Goal: Task Accomplishment & Management: Manage account settings

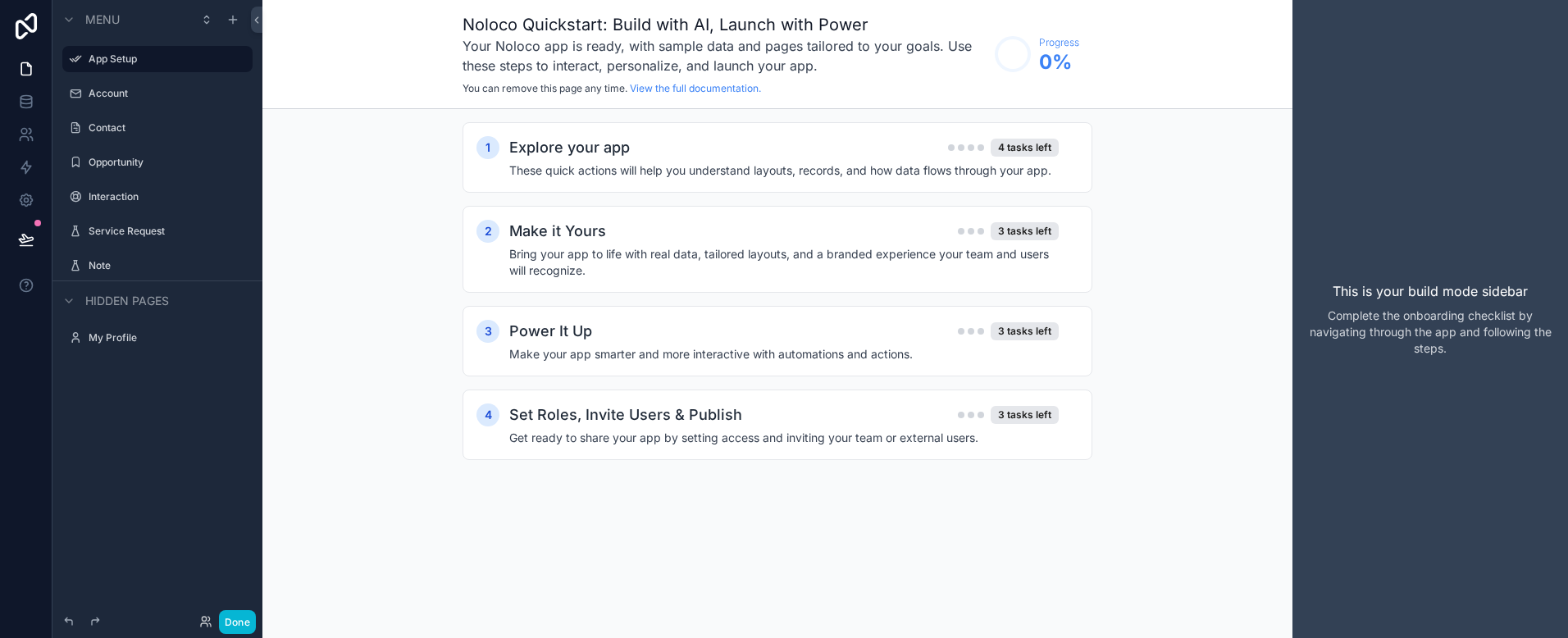
click at [187, 453] on div "Menu App Setup Account Contact Opportunity Interaction Service Request Note Hid…" at bounding box center [157, 309] width 210 height 618
click at [239, 615] on button "Done" at bounding box center [237, 622] width 37 height 24
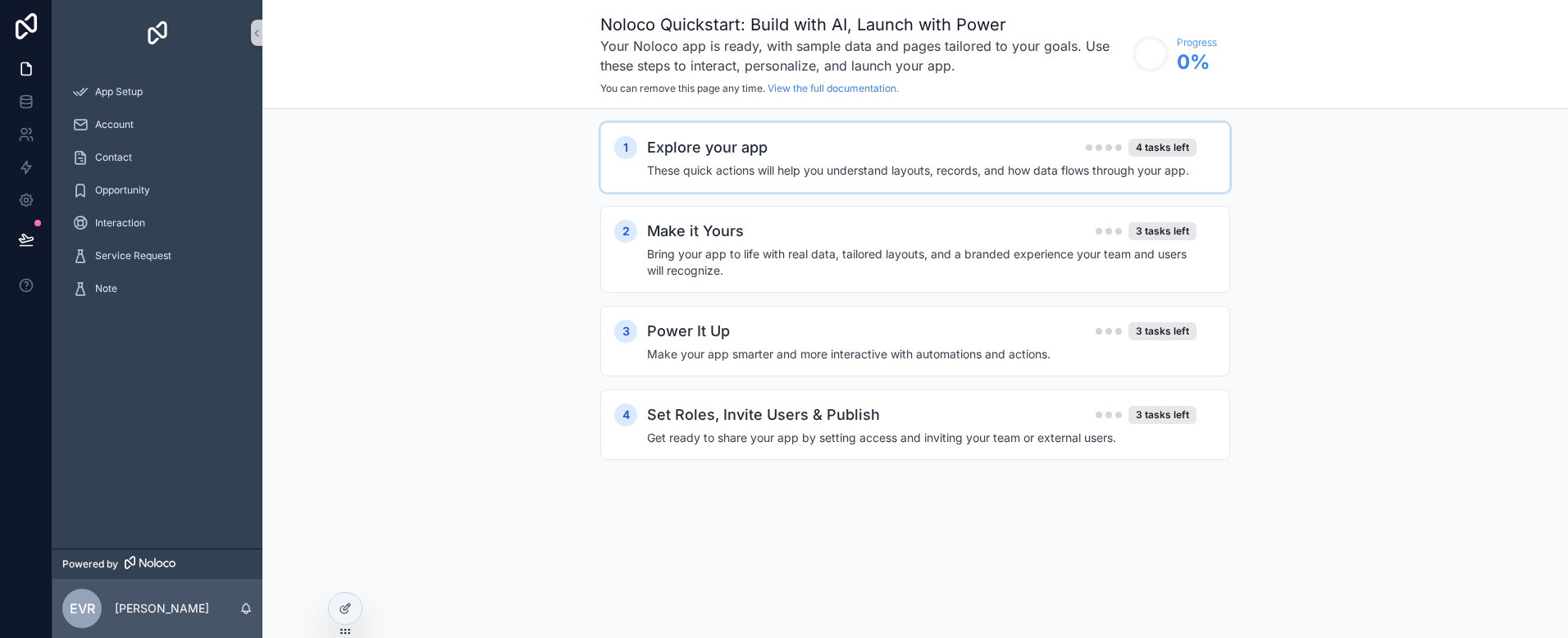
click at [787, 163] on h4 "These quick actions will help you understand layouts, records, and how data flo…" at bounding box center [921, 170] width 549 height 16
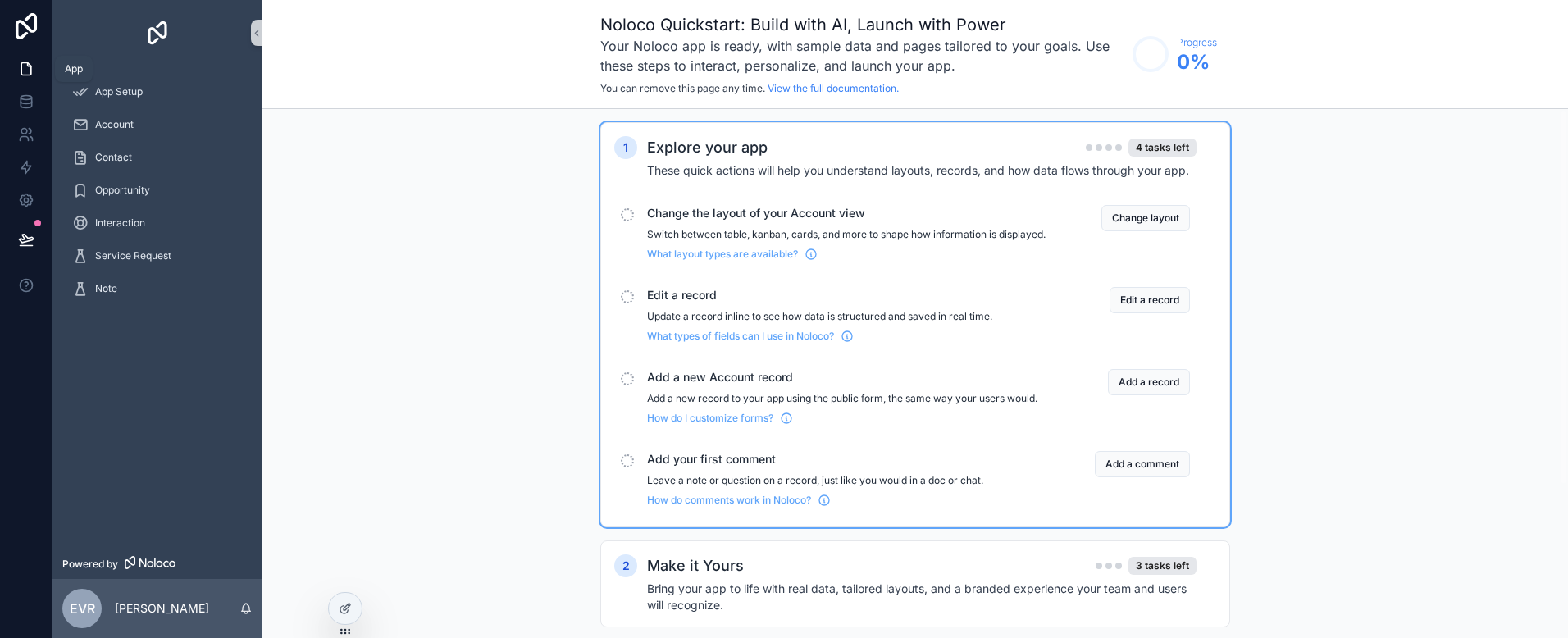
click at [19, 75] on icon at bounding box center [25, 68] width 16 height 16
click at [142, 88] on span "App Setup" at bounding box center [119, 92] width 47 height 13
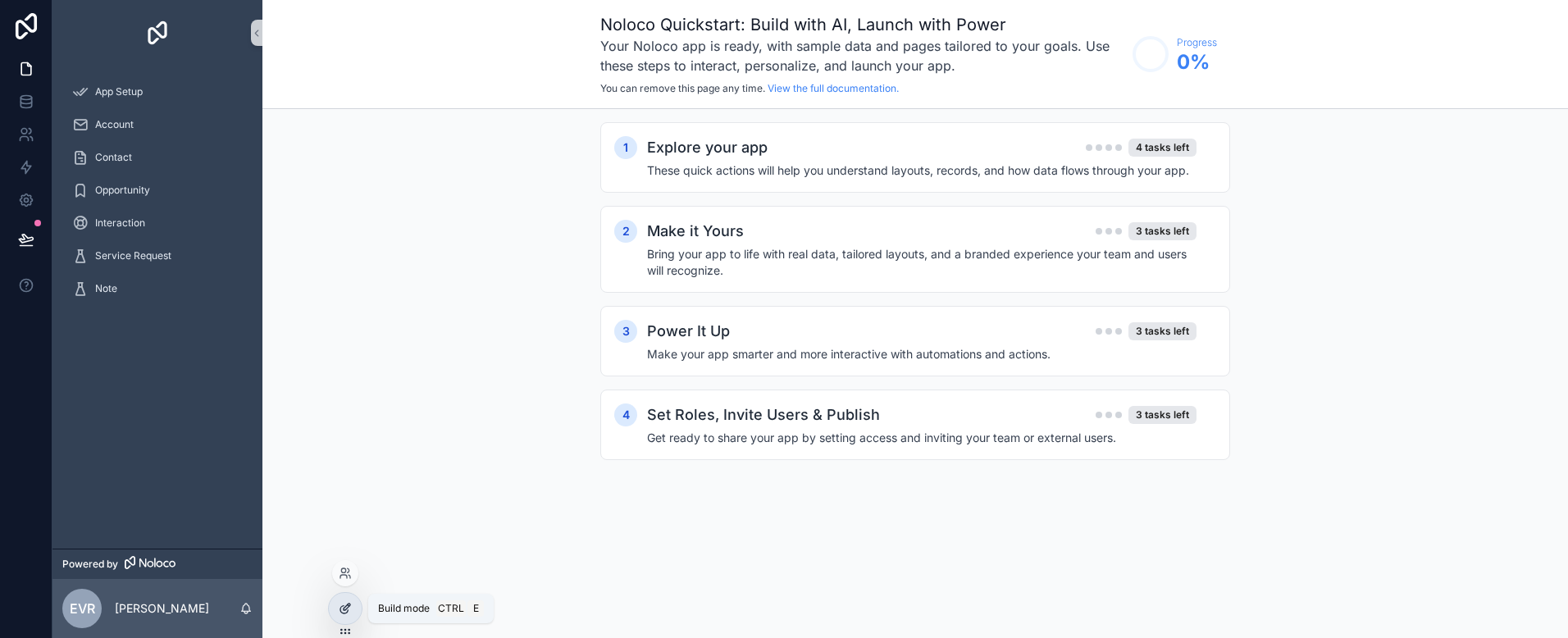
click at [349, 604] on icon at bounding box center [345, 609] width 13 height 13
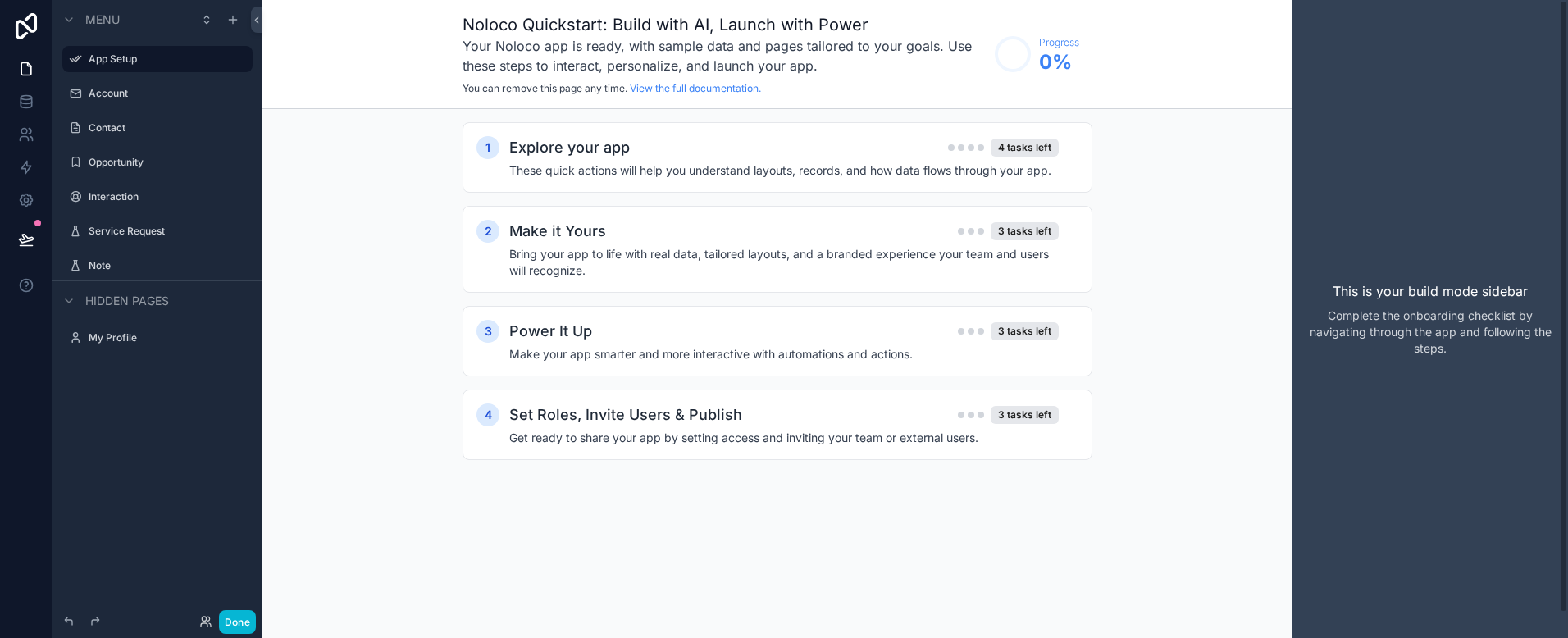
click at [1471, 297] on p "This is your build mode sidebar" at bounding box center [1430, 290] width 195 height 19
click at [1452, 316] on p "Complete the onboarding checklist by navigating through the app and following t…" at bounding box center [1430, 332] width 249 height 49
drag, startPoint x: 1421, startPoint y: 380, endPoint x: 1405, endPoint y: 389, distance: 18.4
click at [1420, 380] on div "This is your build mode sidebar Complete the onboarding checklist by navigating…" at bounding box center [1430, 319] width 275 height 638
click at [1016, 500] on div "1 Explore your app 4 tasks left These quick actions will help you understand la…" at bounding box center [777, 307] width 1030 height 396
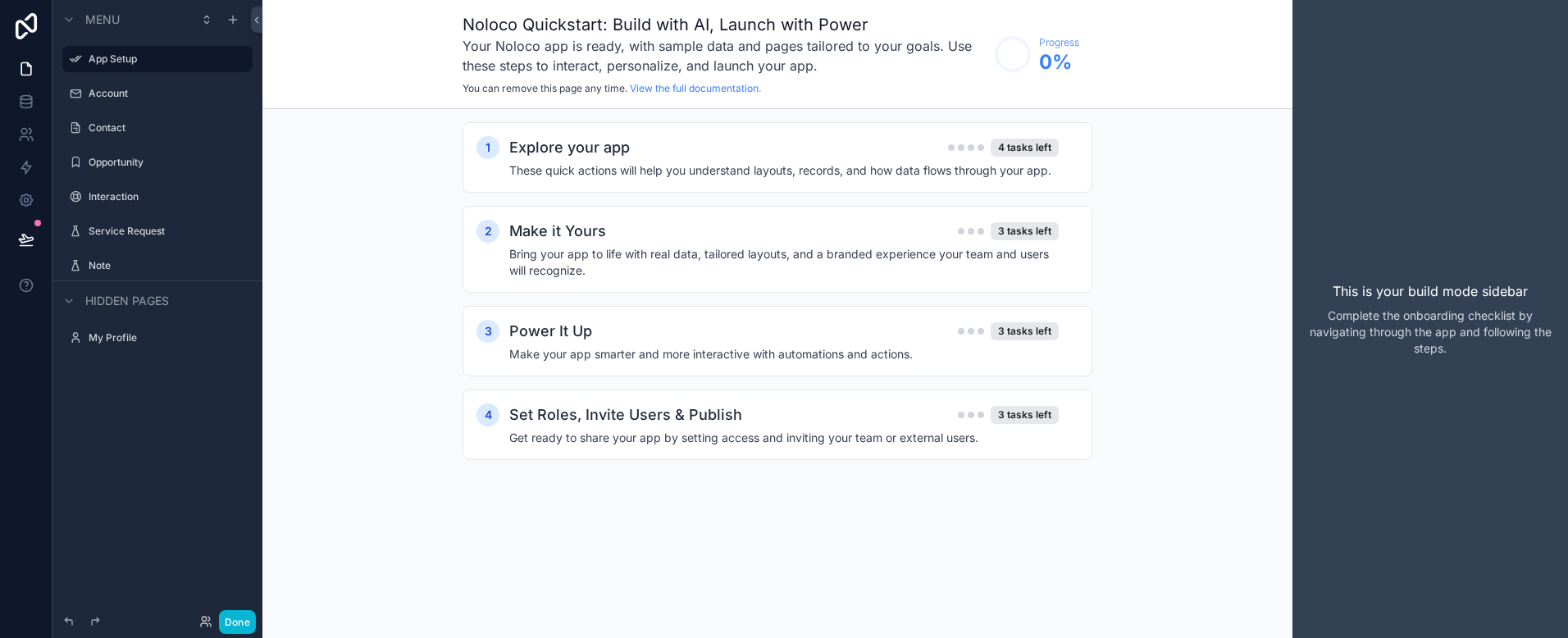
click at [1016, 61] on circle "scrollable content" at bounding box center [1012, 54] width 33 height 33
click at [579, 142] on h2 "Explore your app" at bounding box center [569, 147] width 120 height 23
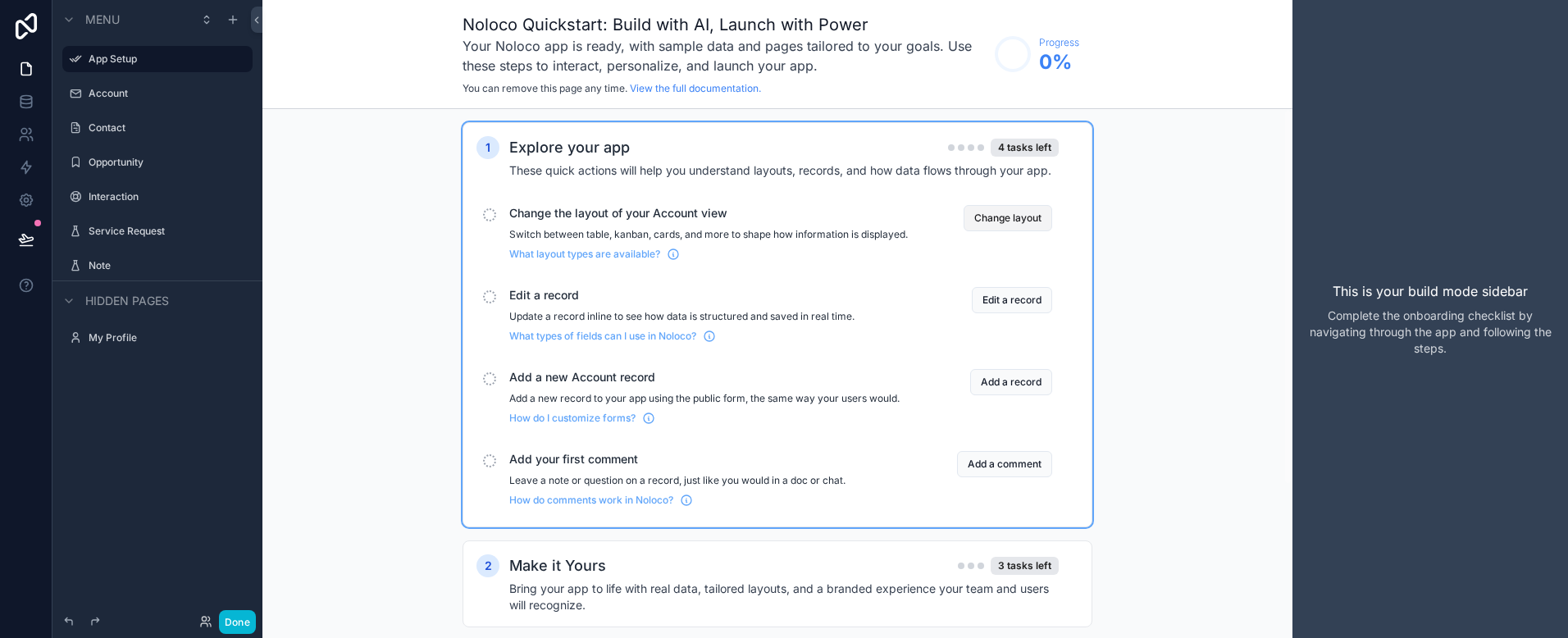
click at [1021, 218] on button "Change layout" at bounding box center [1007, 217] width 88 height 26
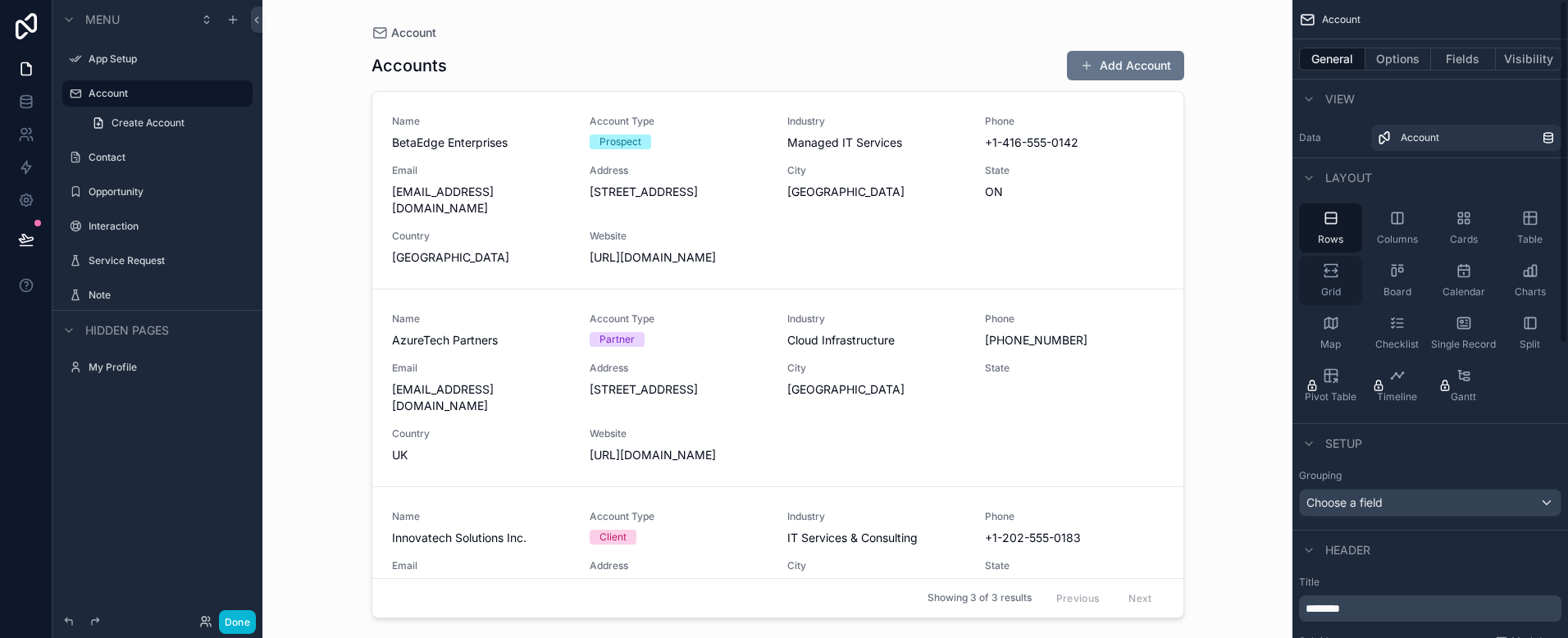
click at [1332, 281] on div "Grid" at bounding box center [1331, 280] width 63 height 49
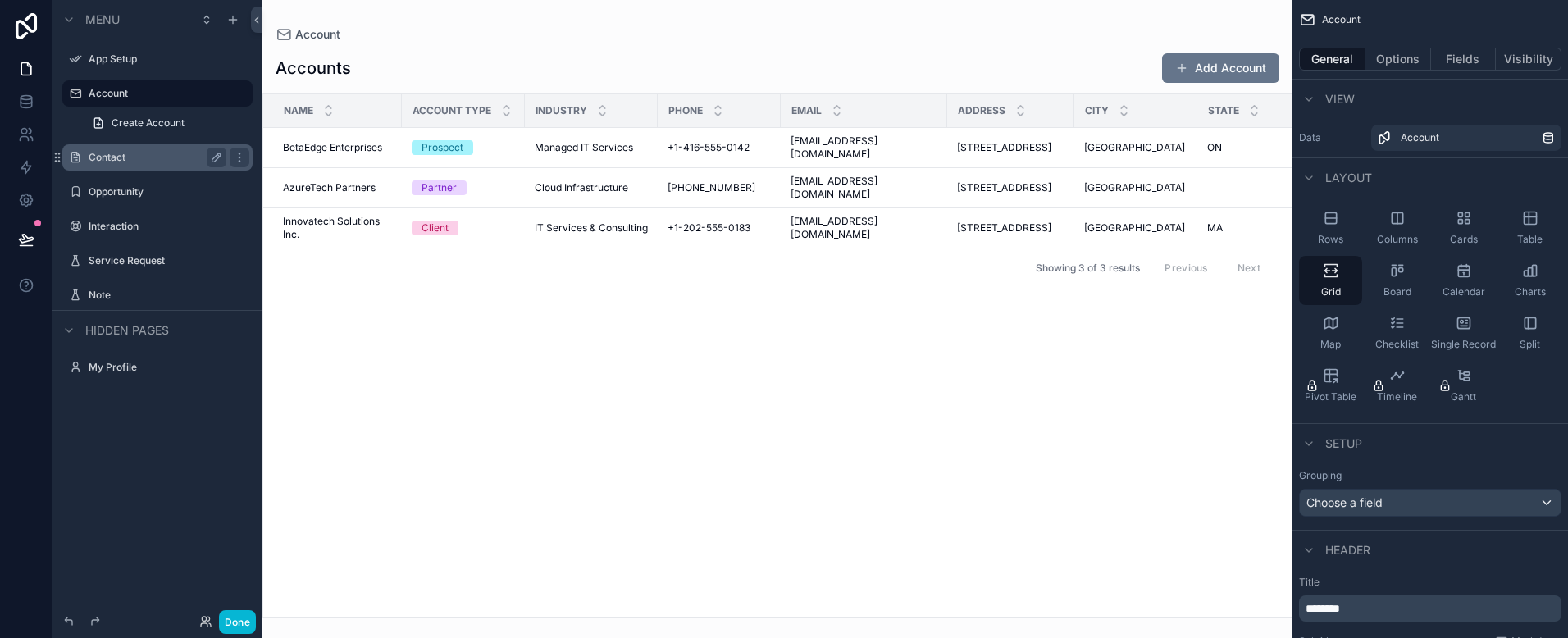
click at [138, 154] on label "Contact" at bounding box center [154, 157] width 131 height 13
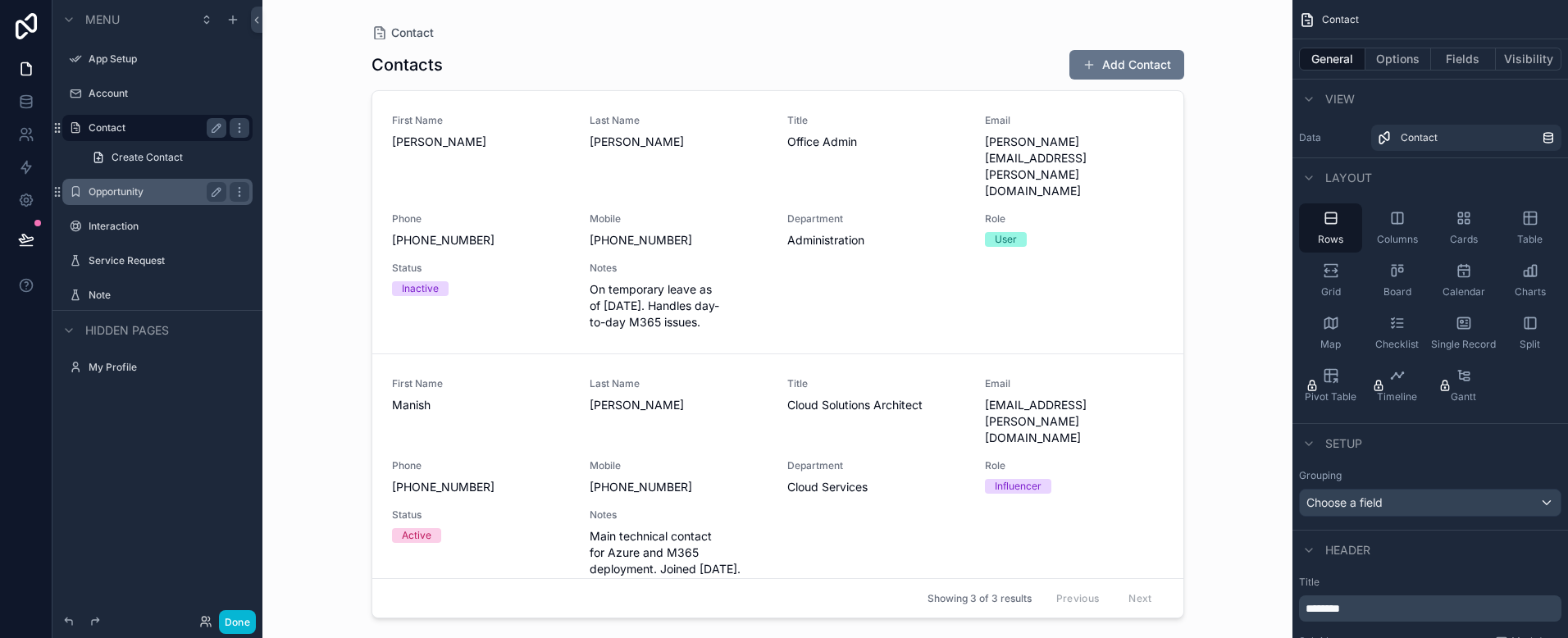
click at [117, 184] on div "Opportunity" at bounding box center [157, 191] width 138 height 19
click at [108, 189] on label "Opportunity" at bounding box center [154, 192] width 131 height 13
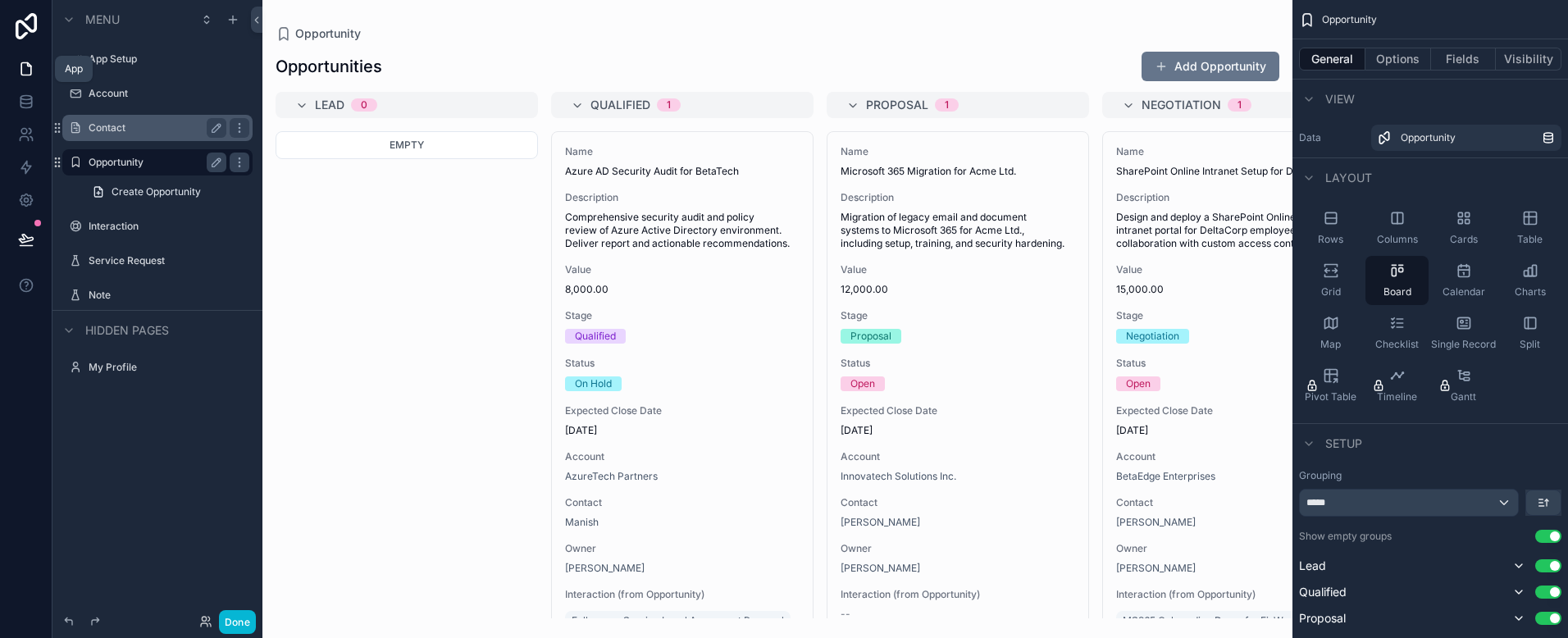
click at [15, 62] on link at bounding box center [25, 68] width 51 height 33
click at [25, 70] on icon at bounding box center [25, 68] width 16 height 16
click at [141, 63] on label "App Setup" at bounding box center [154, 59] width 131 height 13
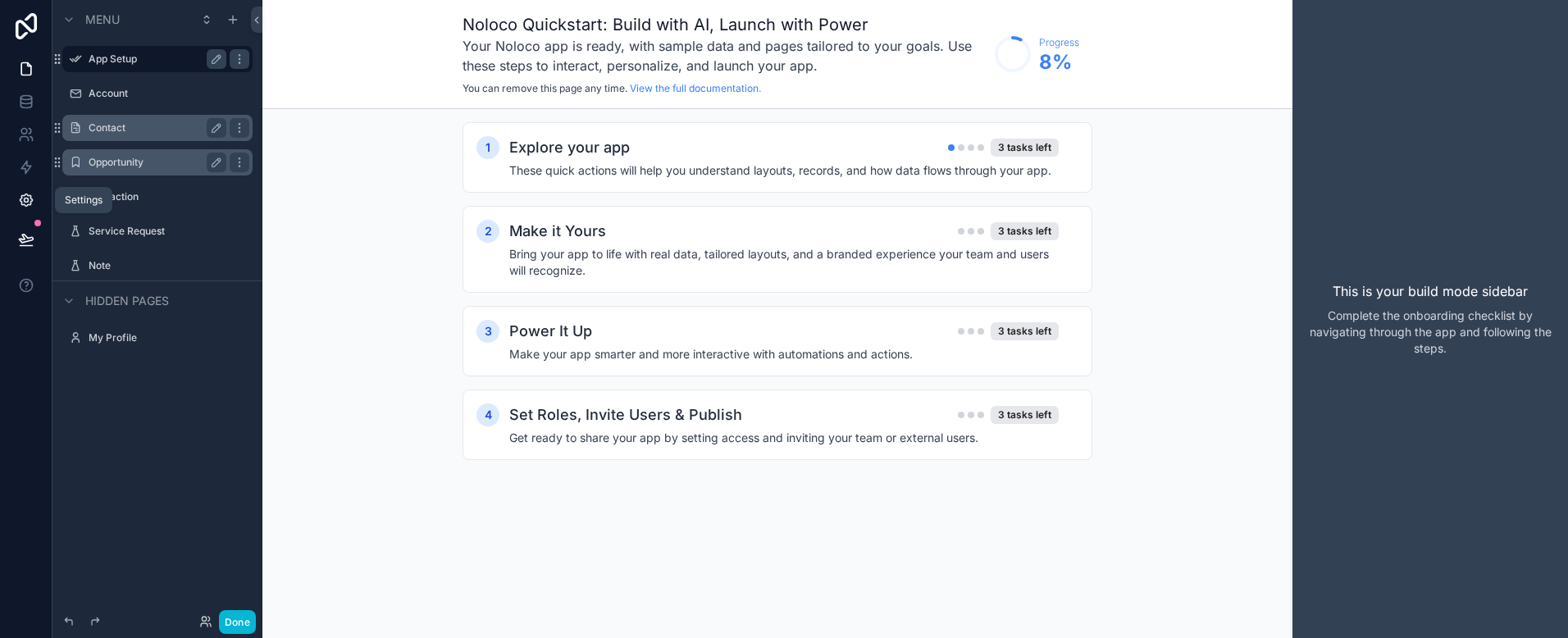
click at [19, 200] on icon at bounding box center [25, 200] width 13 height 13
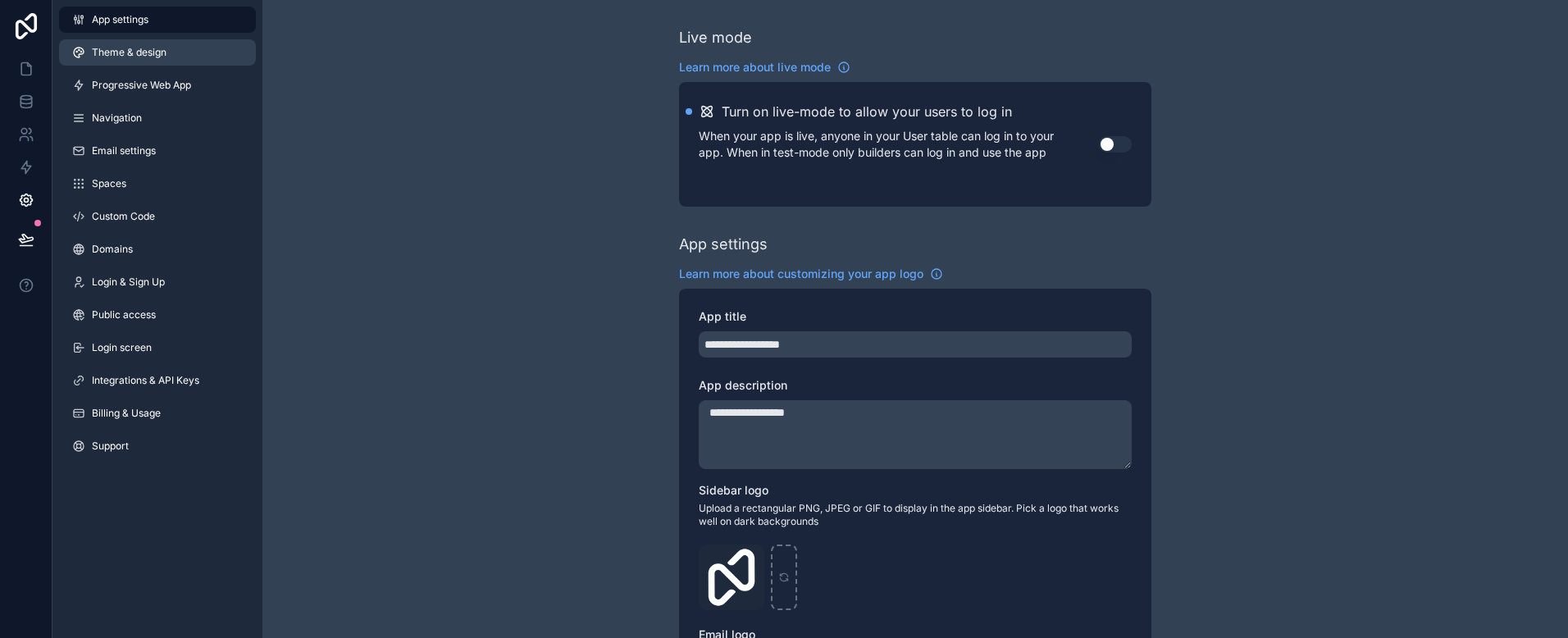
click at [149, 54] on span "Theme & design" at bounding box center [129, 53] width 75 height 13
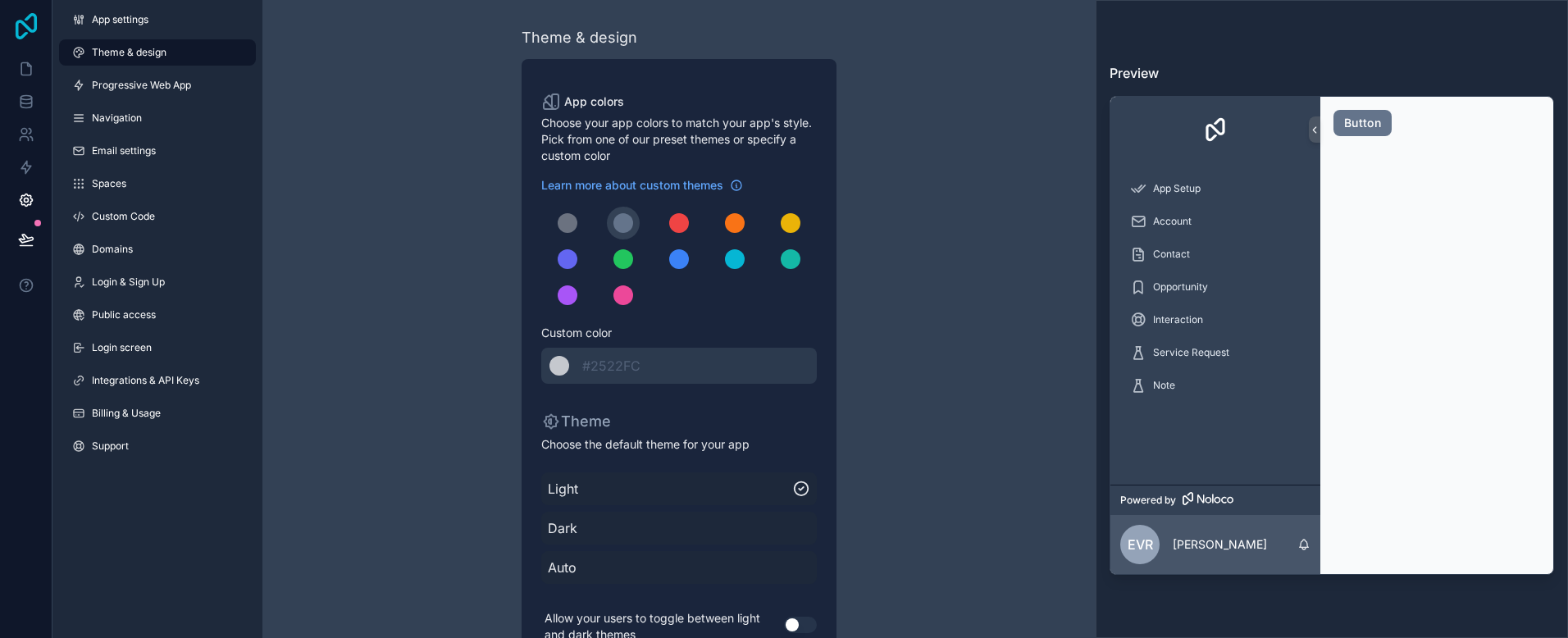
click at [26, 19] on icon at bounding box center [26, 26] width 21 height 26
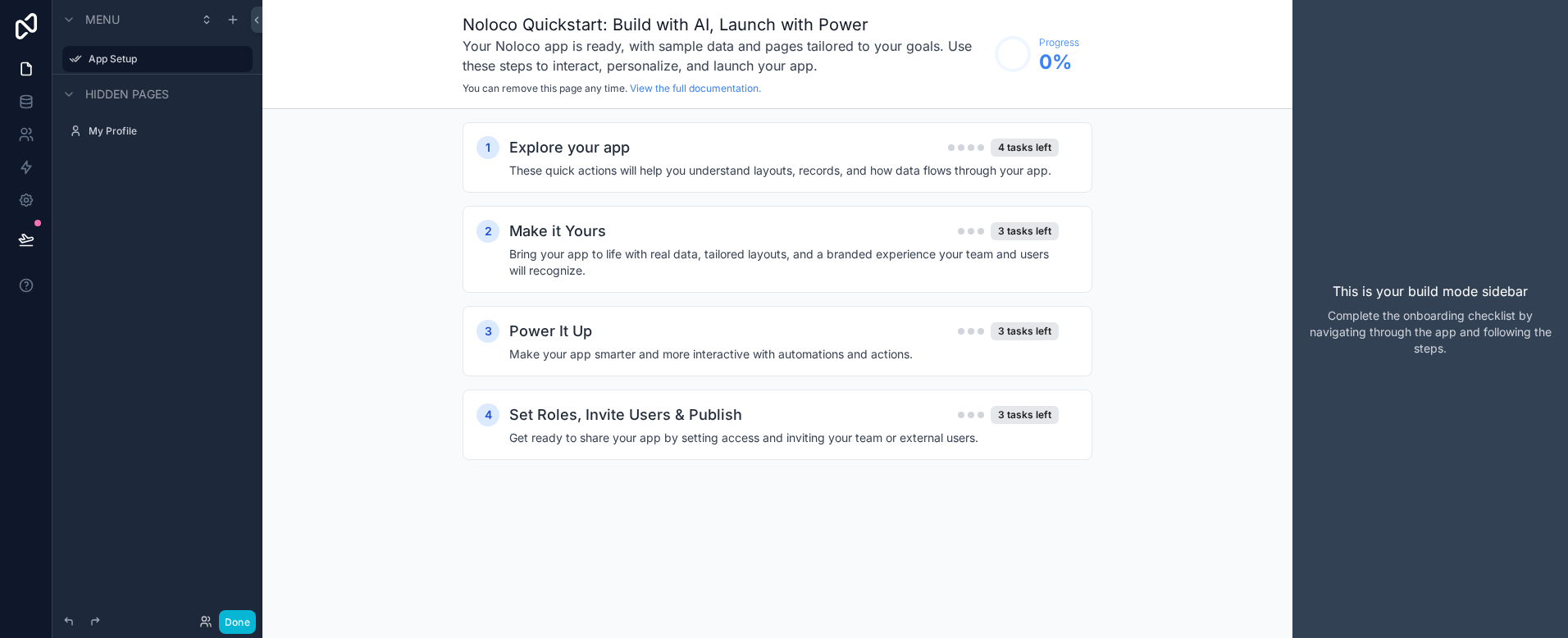
click at [152, 205] on div "Menu App Setup Hidden pages My Profile" at bounding box center [157, 309] width 210 height 618
click at [717, 166] on h4 "These quick actions will help you understand layouts, records, and how data flo…" at bounding box center [784, 170] width 549 height 16
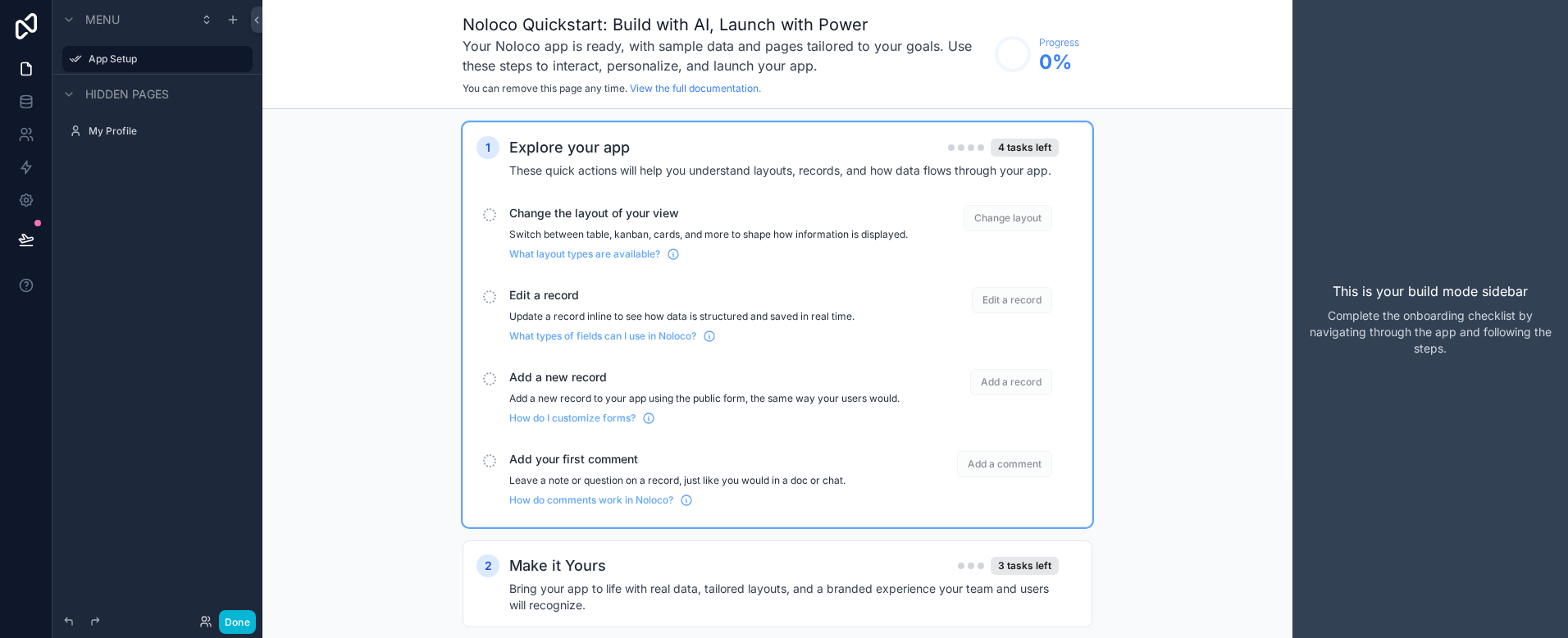
click at [605, 221] on span "Change the layout of your view" at bounding box center [708, 212] width 398 height 16
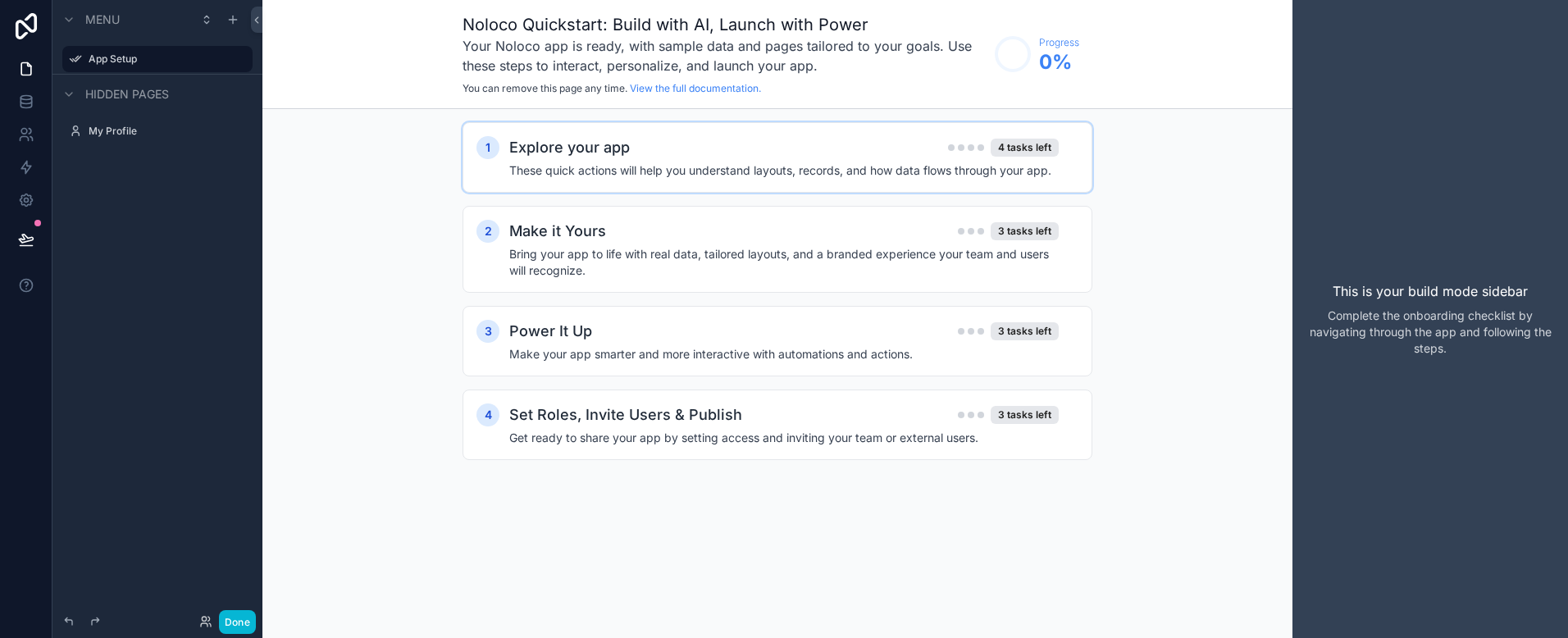
click at [664, 152] on div "Explore your app 4 tasks left" at bounding box center [784, 147] width 549 height 23
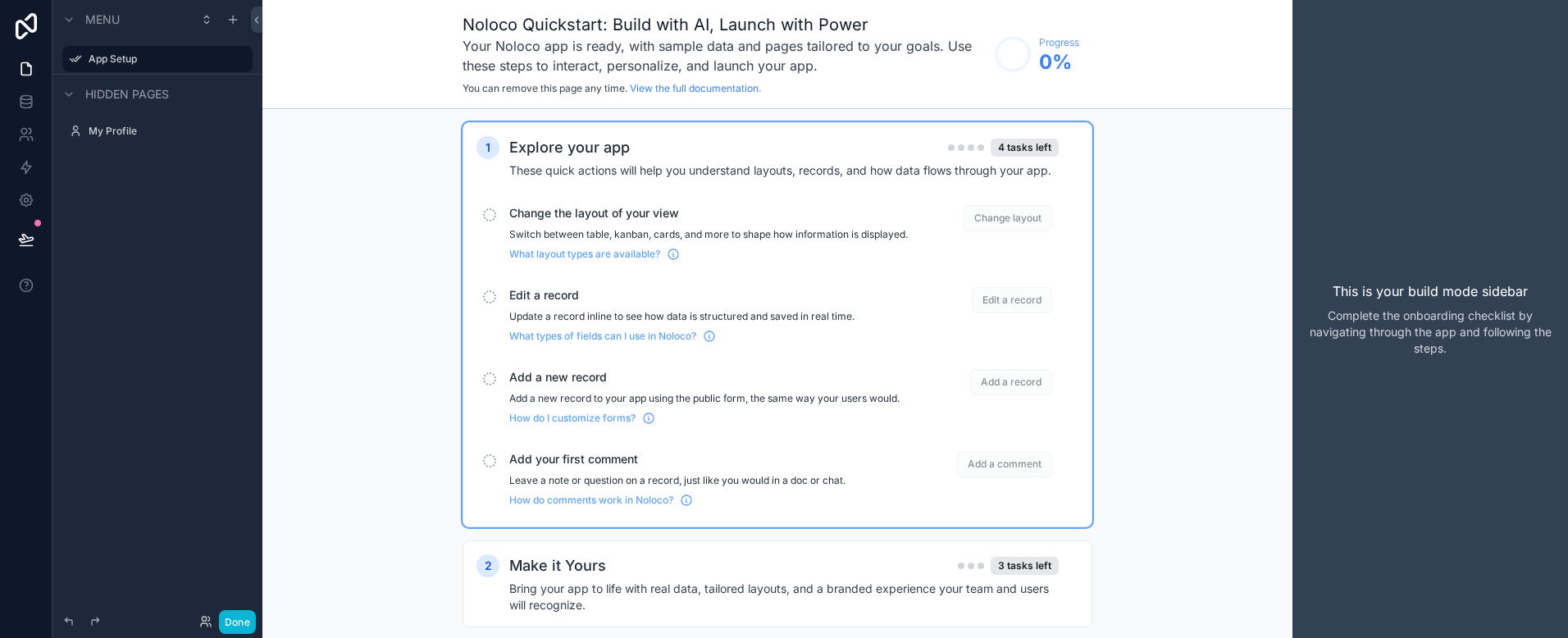
click at [1003, 222] on span "Change layout" at bounding box center [1007, 217] width 88 height 26
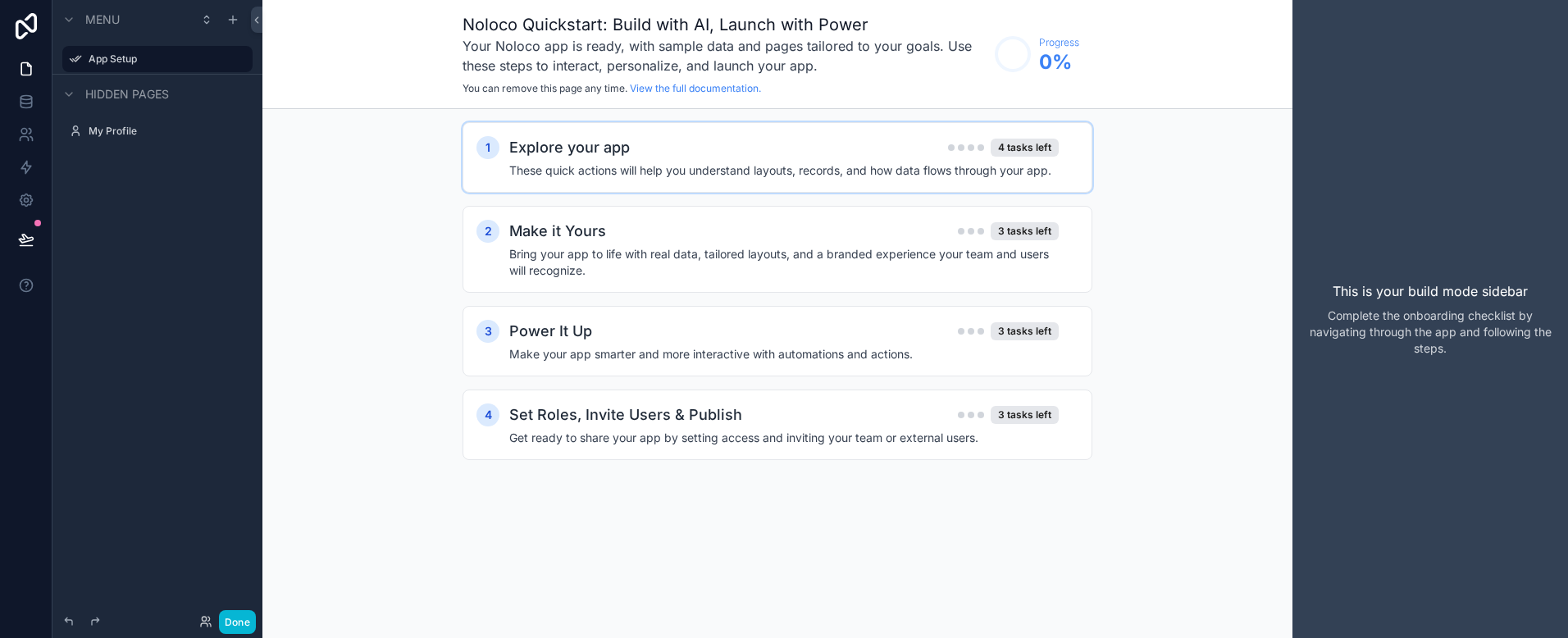
click at [946, 146] on div "Explore your app 4 tasks left" at bounding box center [784, 147] width 549 height 23
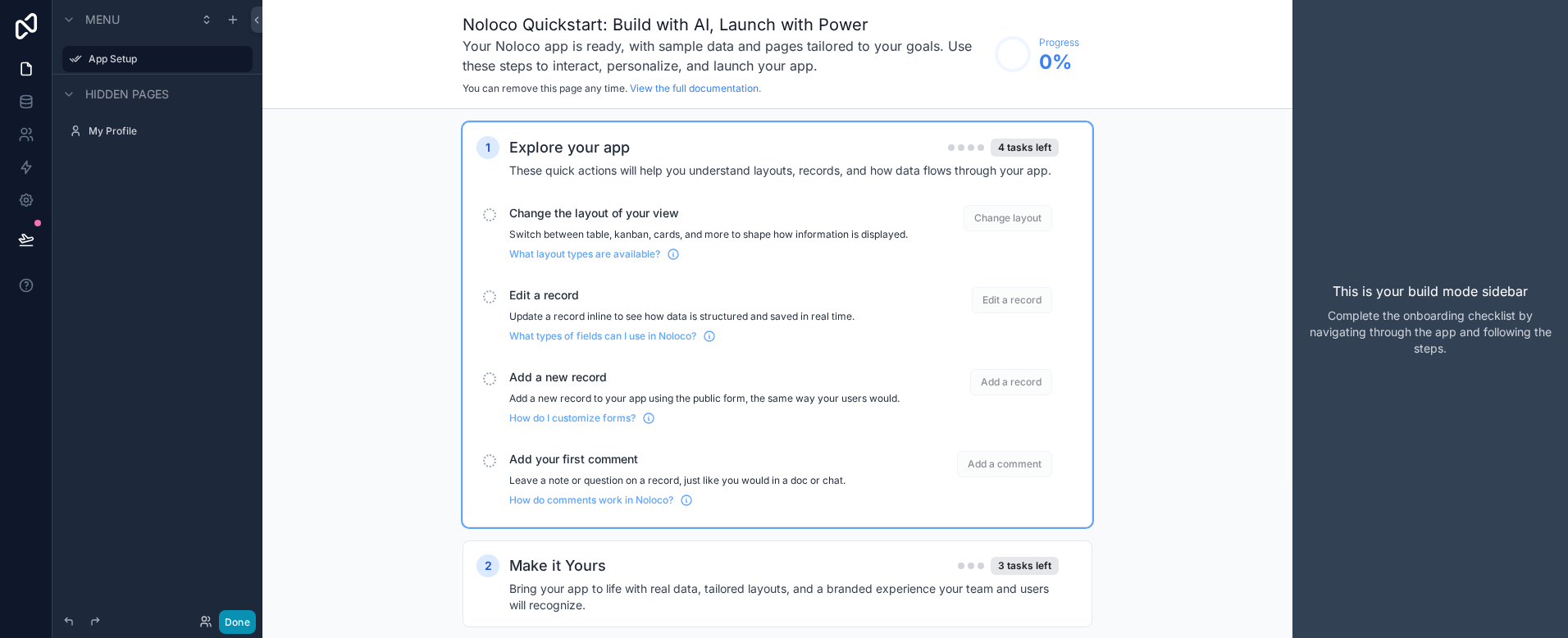
click at [238, 624] on button "Done" at bounding box center [237, 622] width 37 height 24
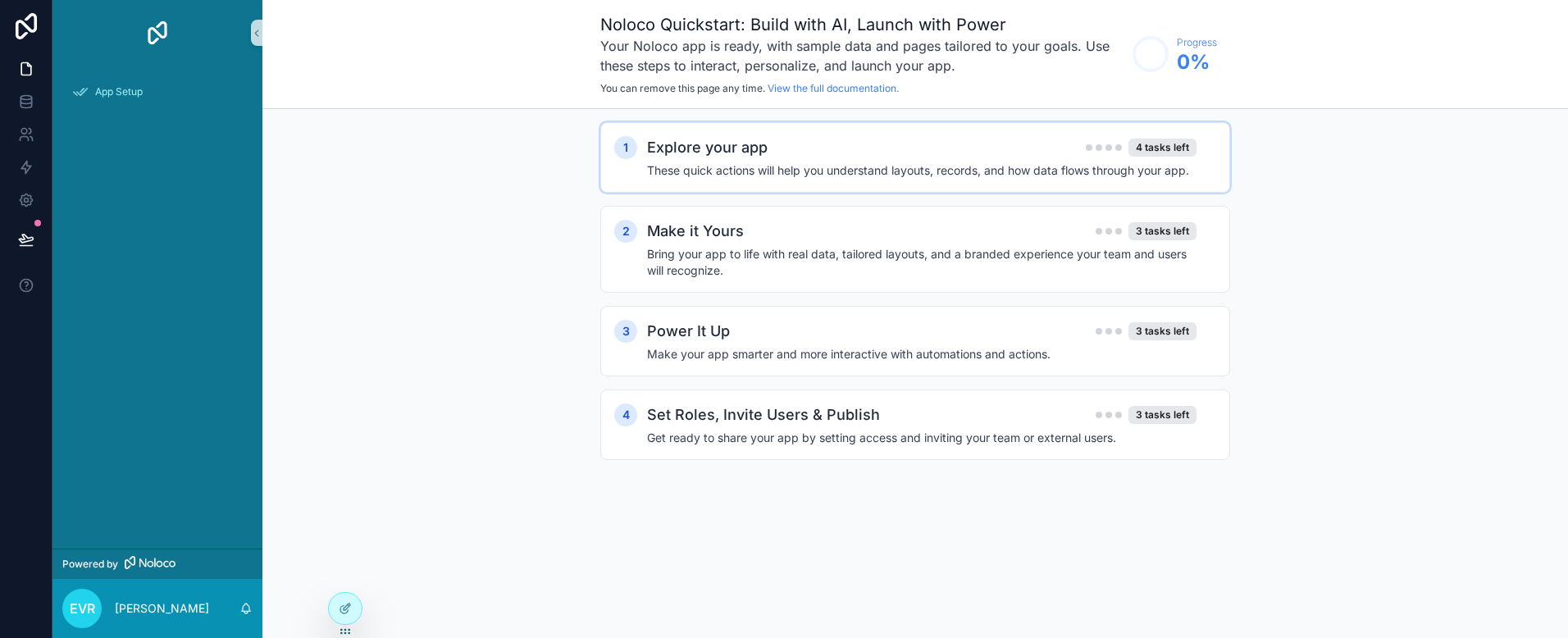
click at [993, 155] on div "Explore your app 4 tasks left" at bounding box center [921, 147] width 549 height 23
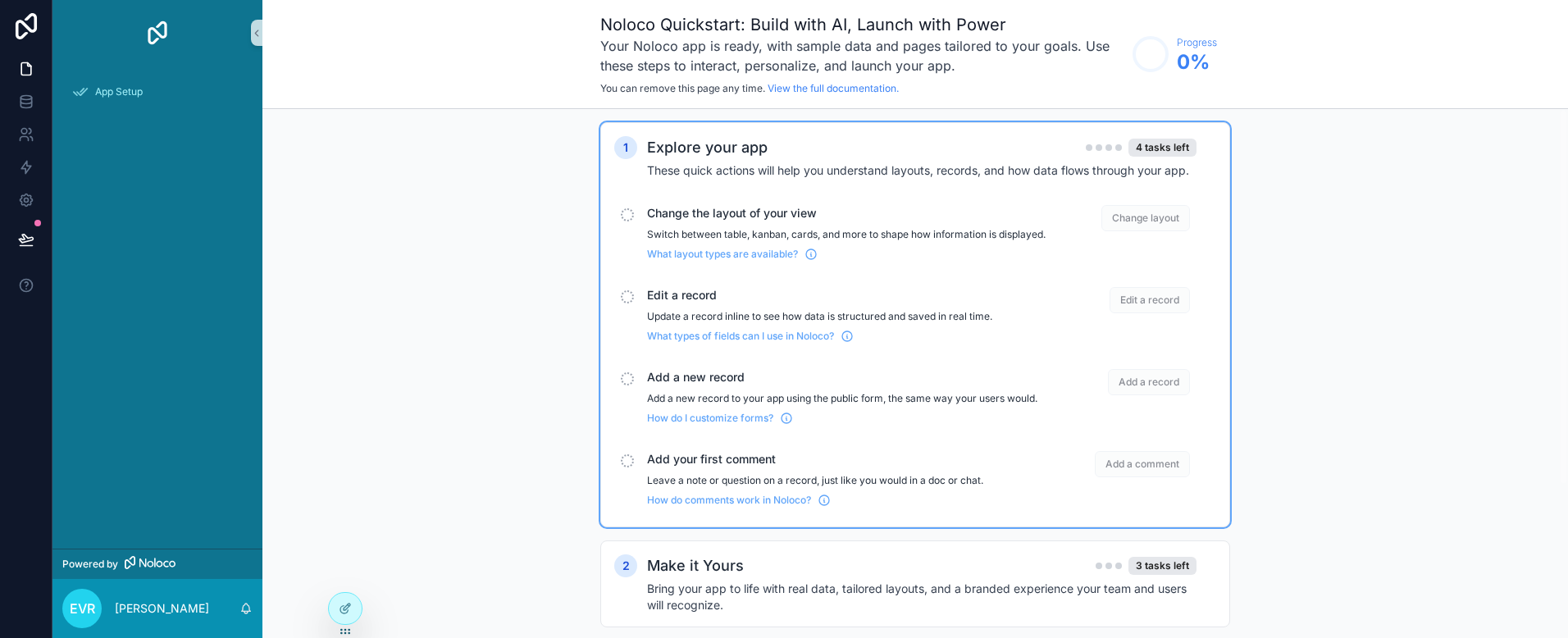
click at [623, 210] on div "scrollable content" at bounding box center [627, 215] width 13 height 13
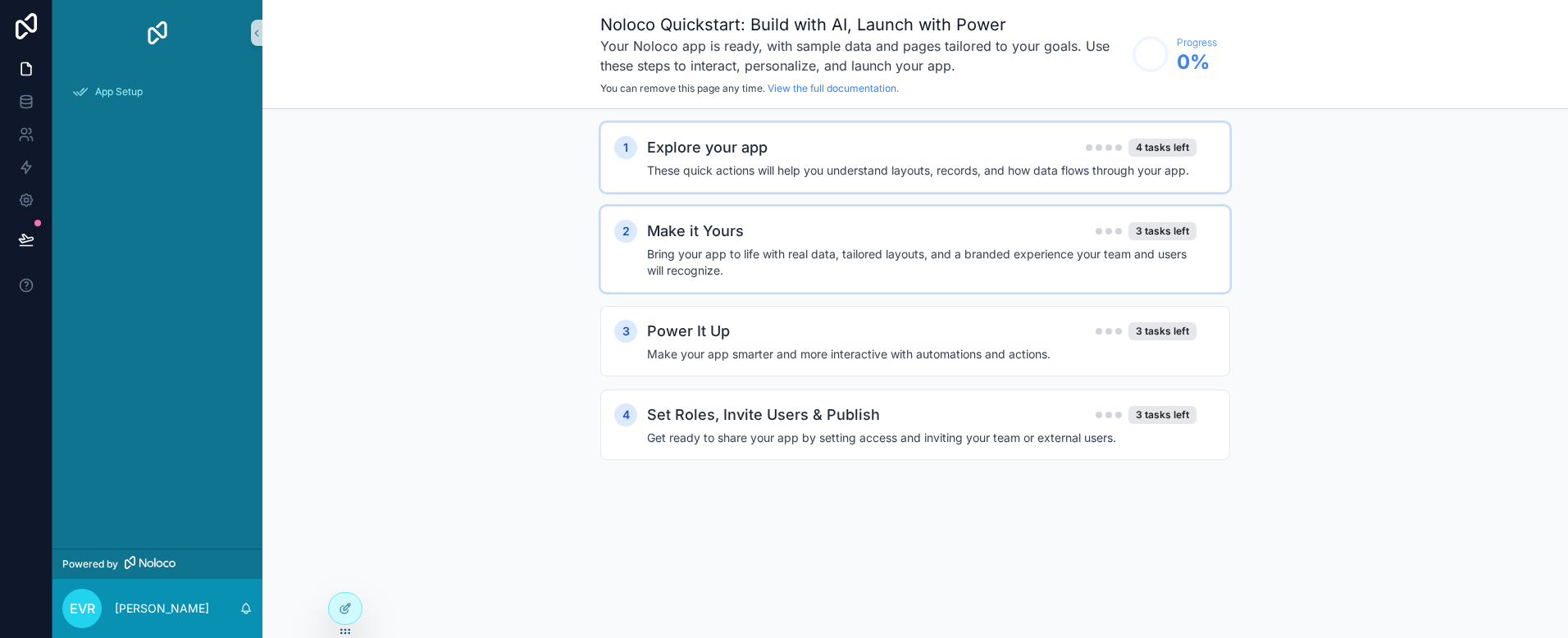
click at [638, 229] on div "2 Make it Yours 3 tasks left Bring your app to life with real data, tailored la…" at bounding box center [915, 249] width 602 height 59
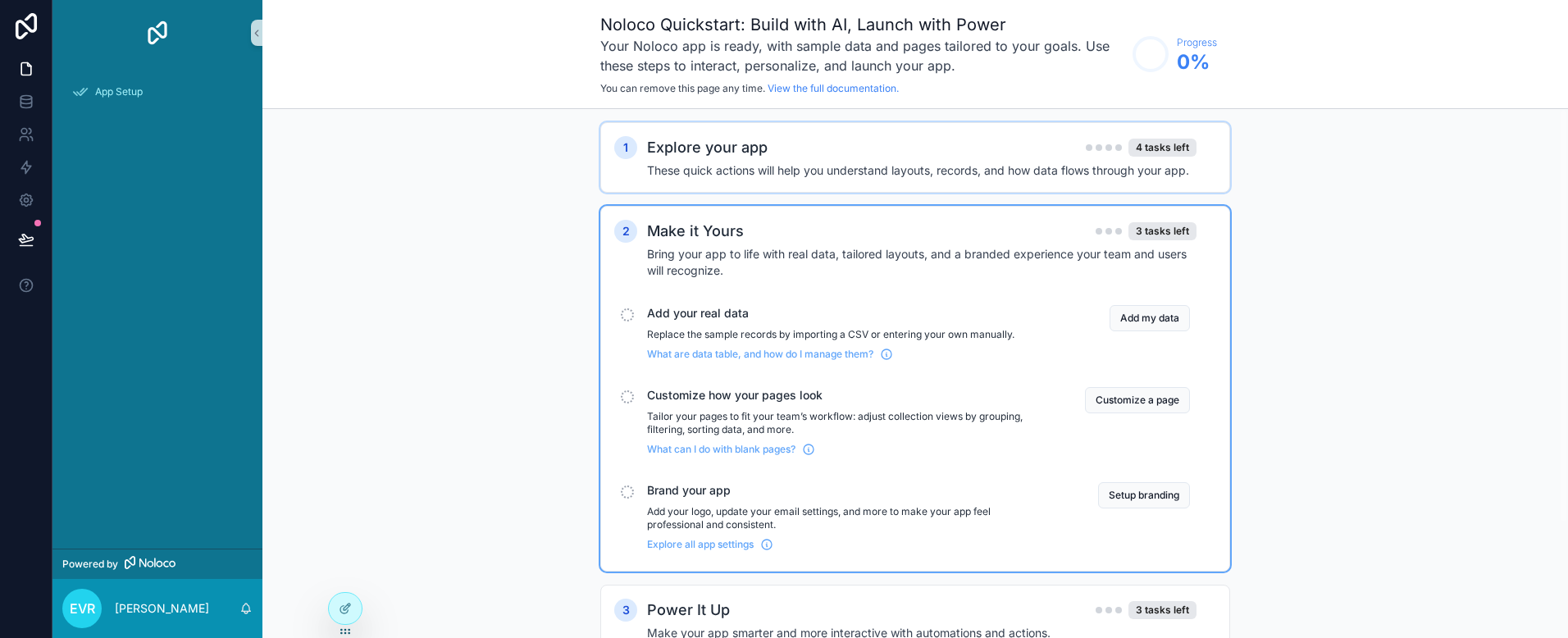
click at [685, 233] on h2 "Make it Yours" at bounding box center [695, 231] width 97 height 23
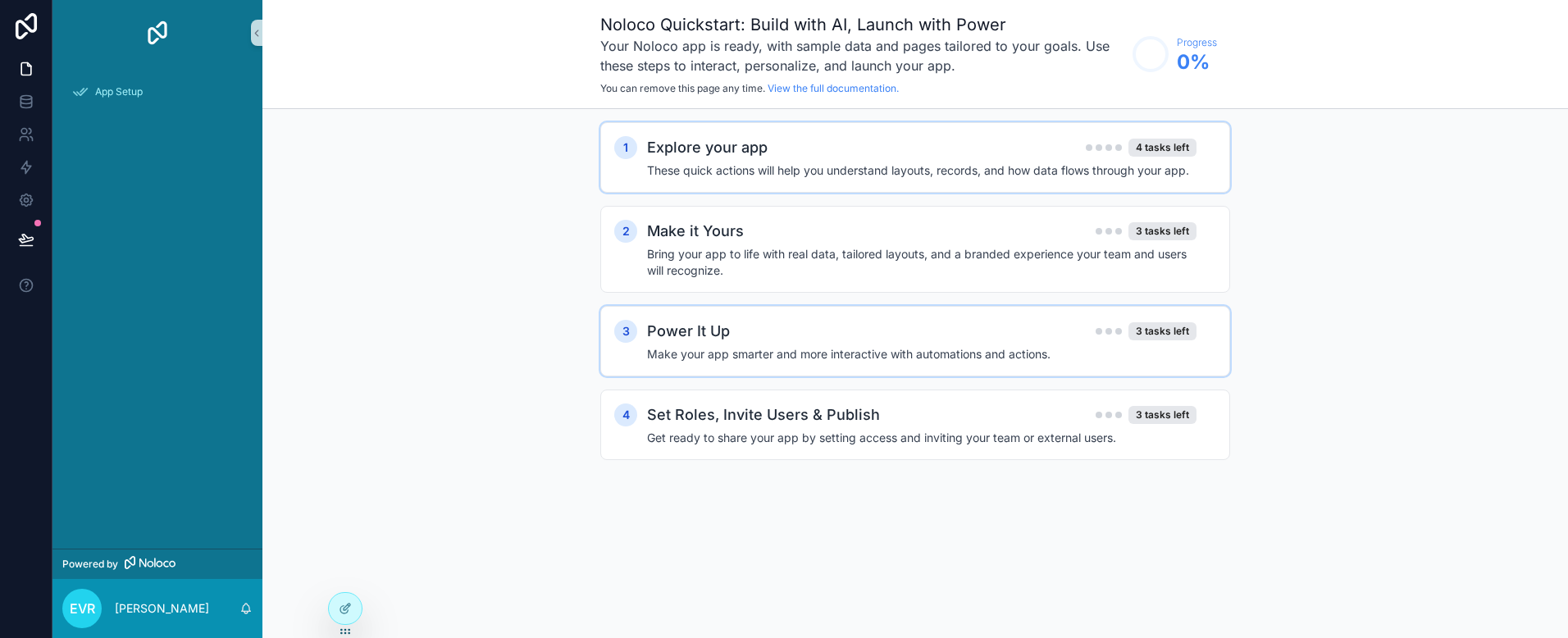
click at [686, 332] on h2 "Power It Up" at bounding box center [688, 331] width 83 height 23
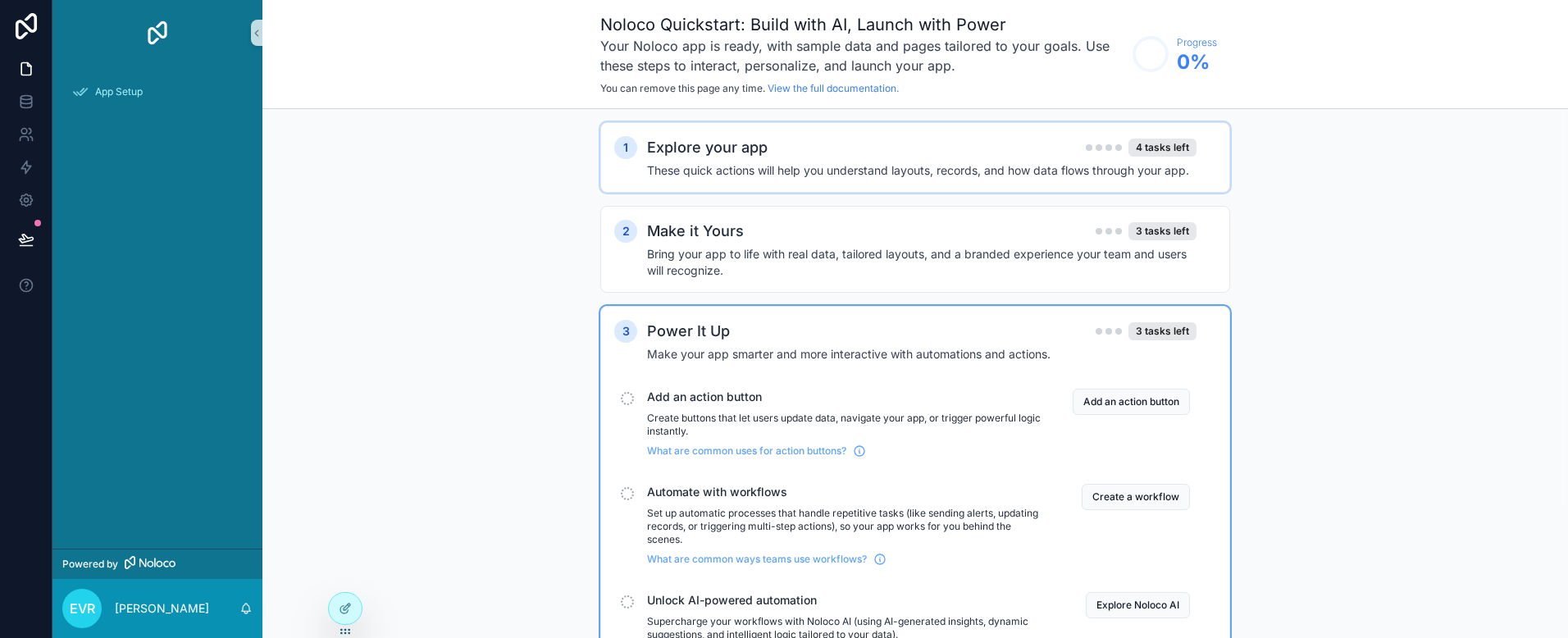
click at [686, 332] on h2 "Power It Up" at bounding box center [688, 331] width 83 height 23
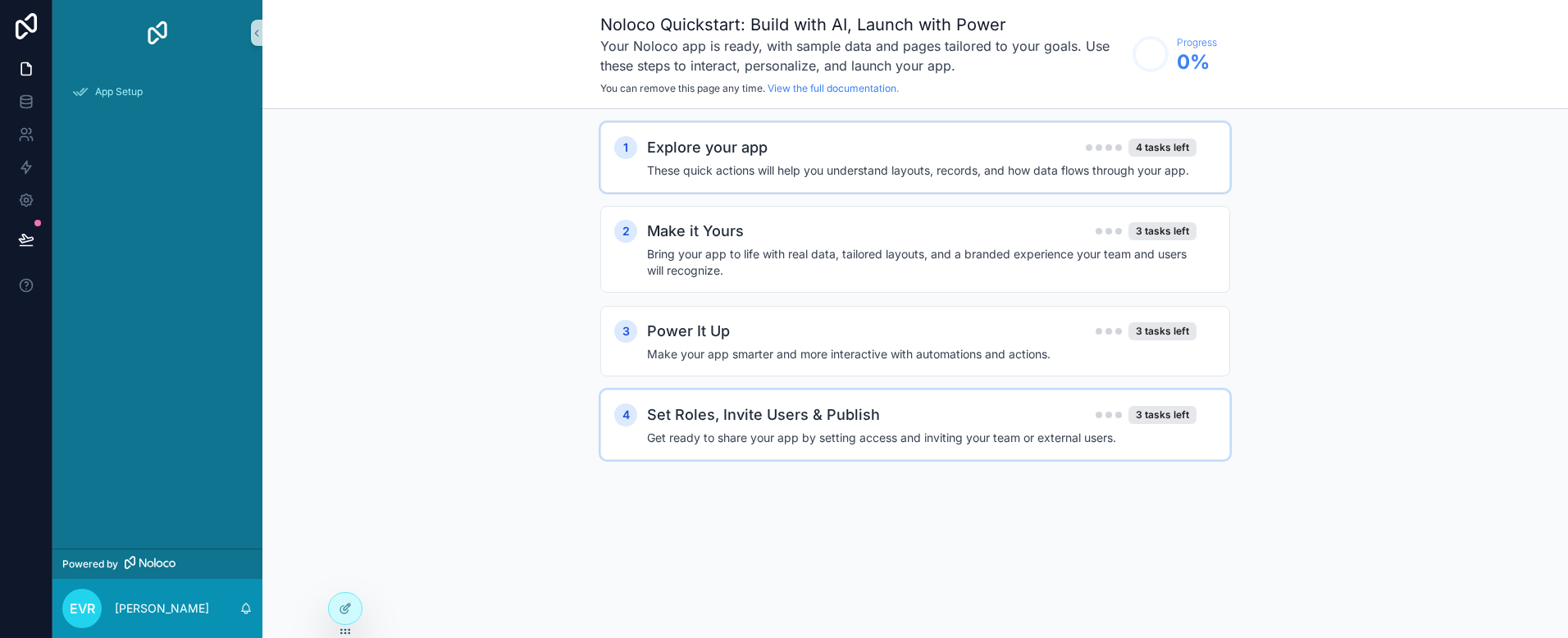
click at [696, 442] on h4 "Get ready to share your app by setting access and inviting your team or externa…" at bounding box center [921, 437] width 549 height 16
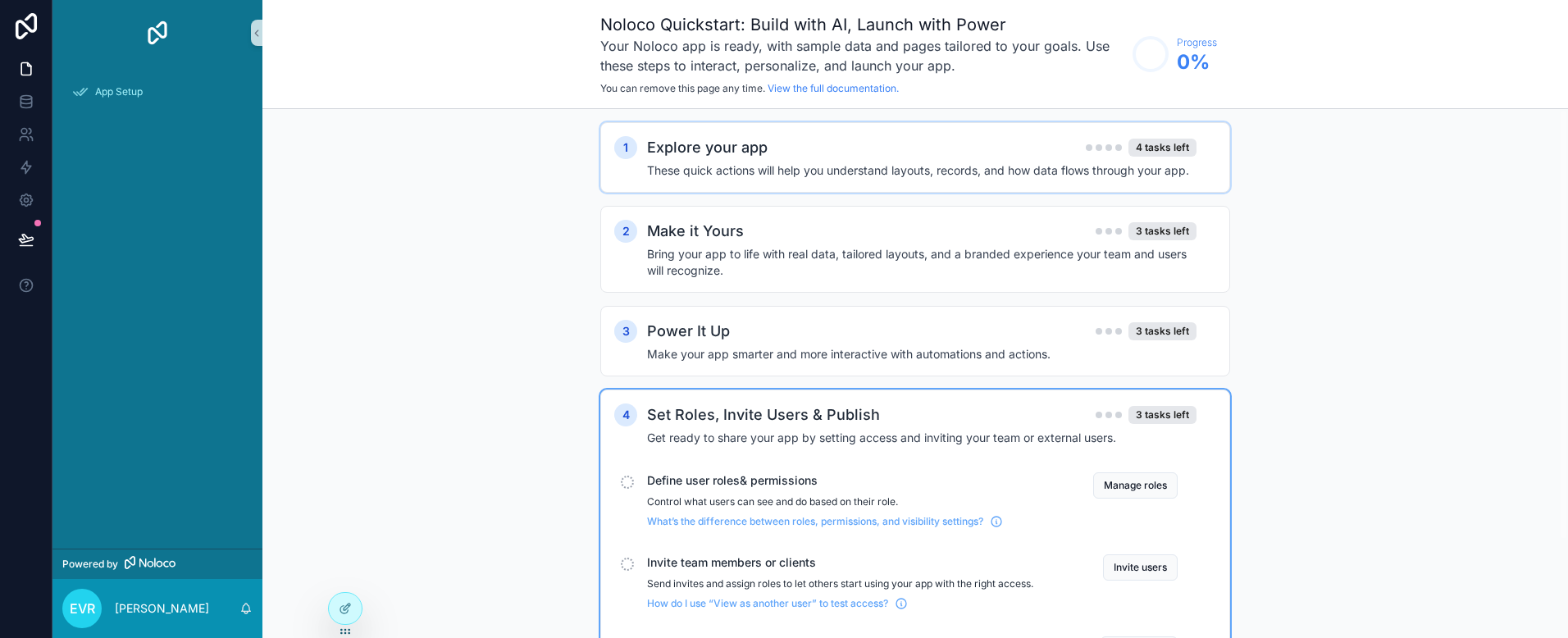
click at [494, 226] on div "1 Explore your app 4 tasks left These quick actions will help you understand la…" at bounding box center [915, 433] width 1305 height 649
click at [24, 163] on icon at bounding box center [25, 167] width 16 height 16
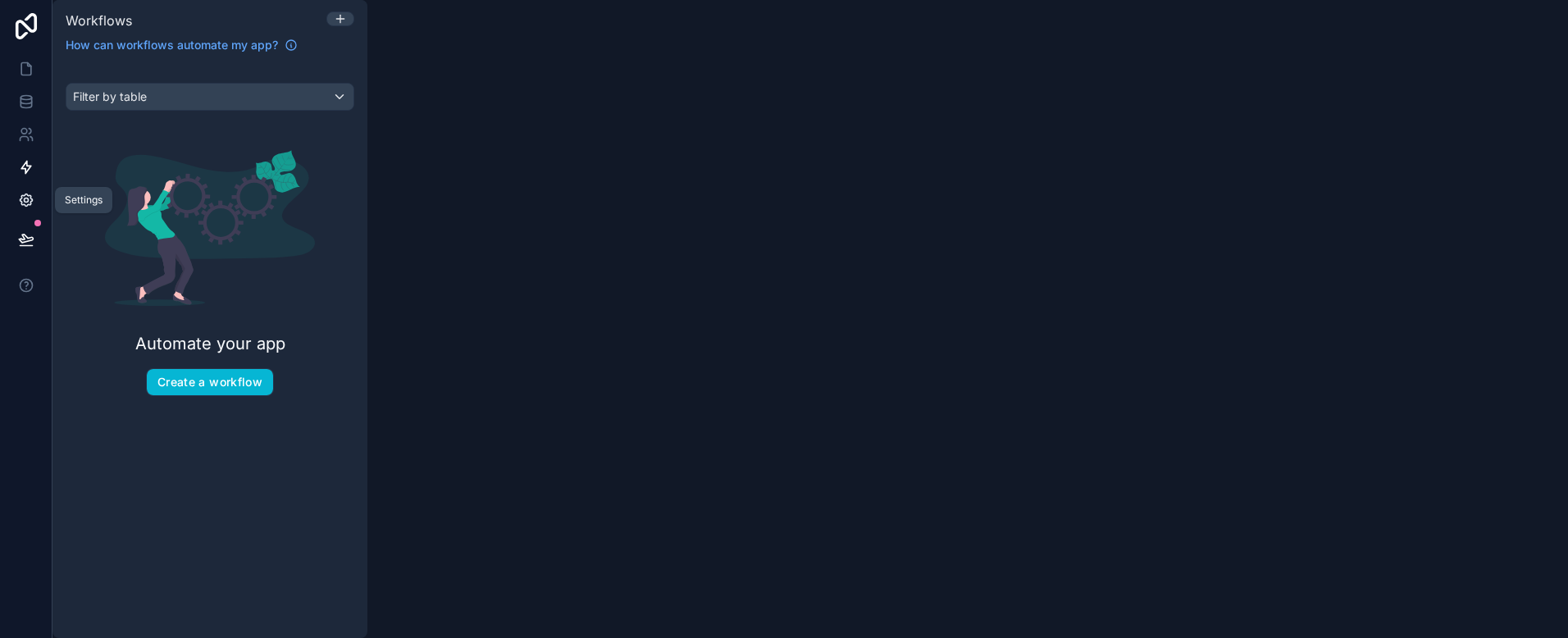
click at [21, 198] on icon at bounding box center [25, 200] width 13 height 13
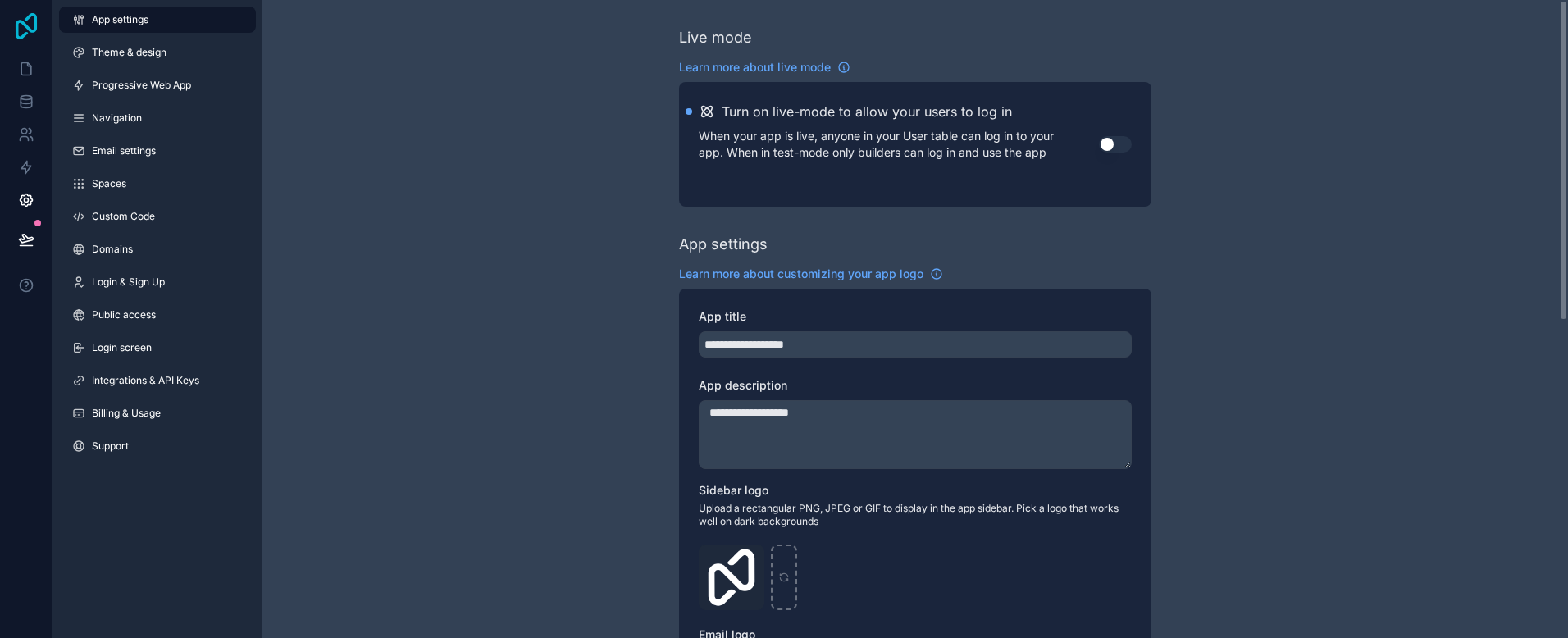
click at [19, 22] on icon at bounding box center [26, 26] width 21 height 26
